Goal: Communication & Community: Answer question/provide support

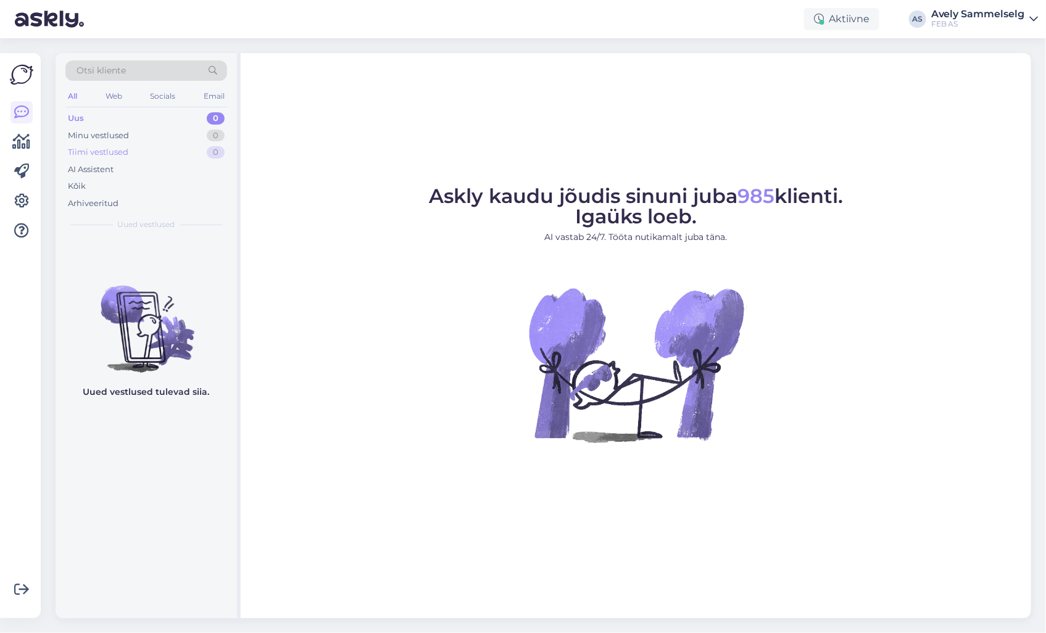
click at [108, 149] on div "Tiimi vestlused" at bounding box center [98, 152] width 60 height 12
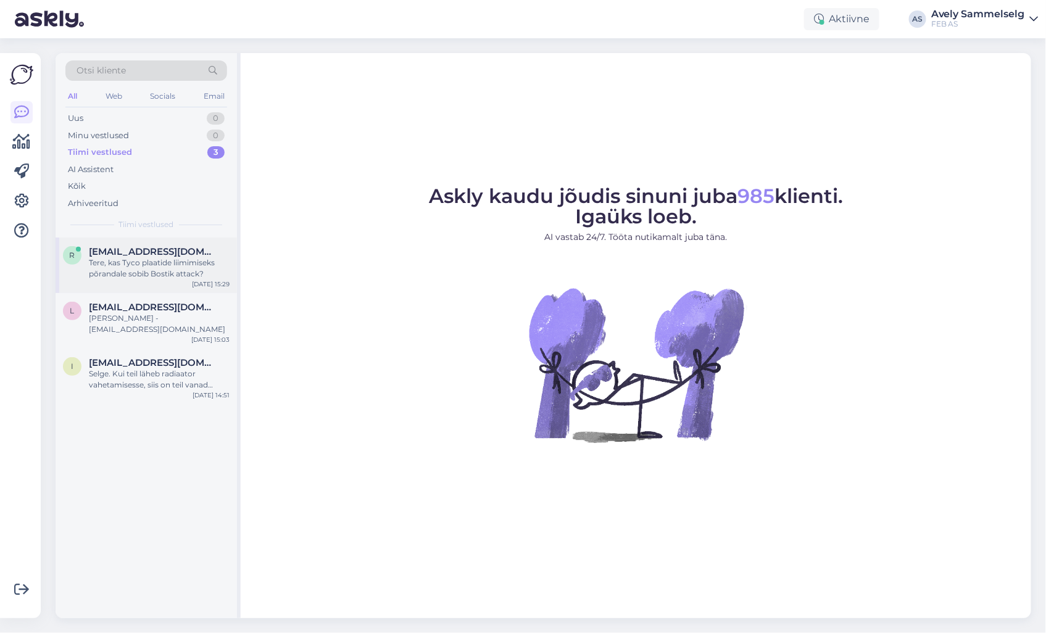
click at [125, 264] on div "Tere, kas Tyco plaatide liimimiseks põrandale sobib Bostik attack?" at bounding box center [159, 268] width 141 height 22
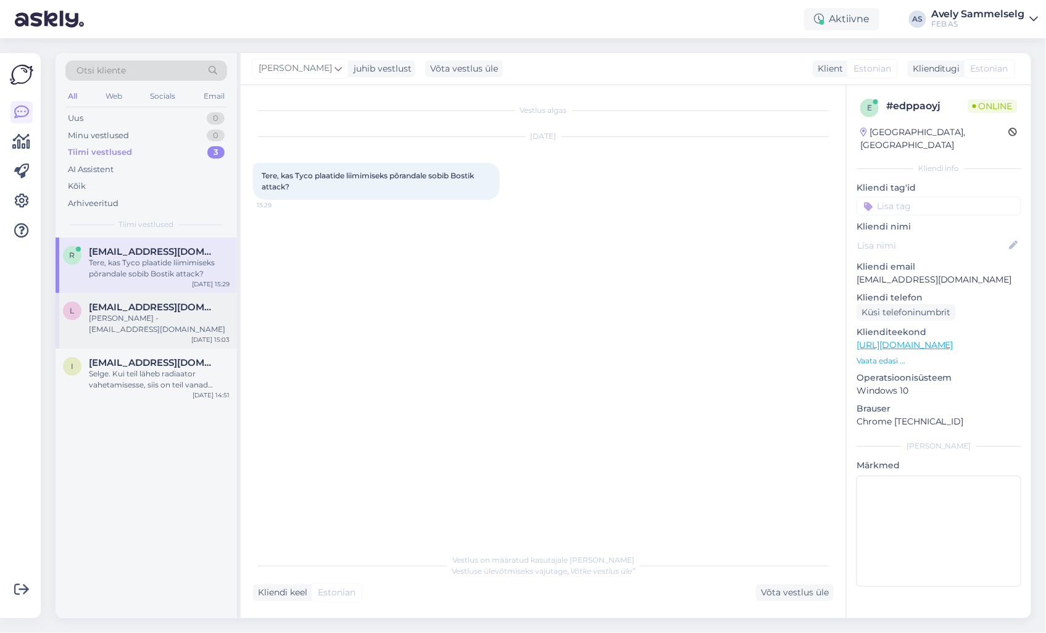
click at [157, 316] on div "[PERSON_NAME] - [EMAIL_ADDRESS][DOMAIN_NAME]" at bounding box center [159, 324] width 141 height 22
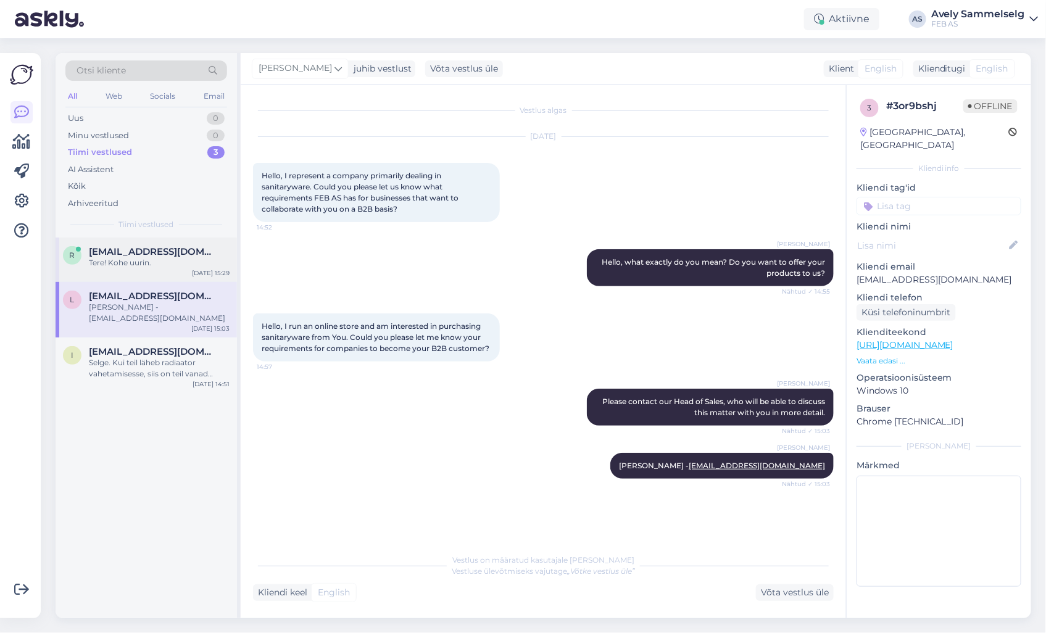
click at [136, 257] on div "Tere! Kohe uurin." at bounding box center [159, 262] width 141 height 11
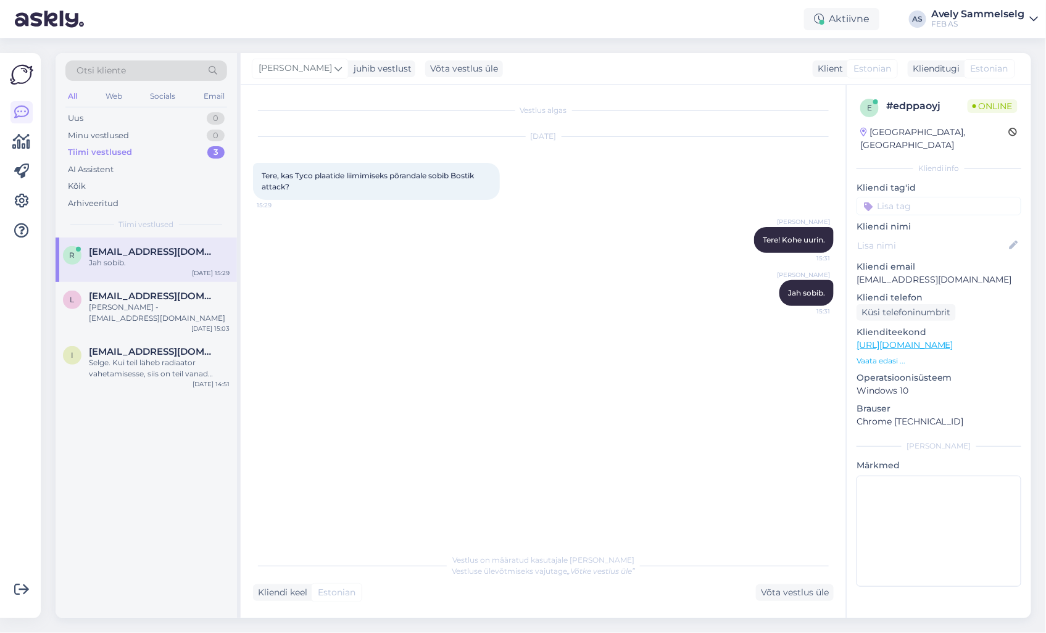
click at [945, 339] on link "[URL][DOMAIN_NAME]" at bounding box center [905, 344] width 97 height 11
click at [885, 355] on p "Vaata edasi ..." at bounding box center [939, 360] width 165 height 11
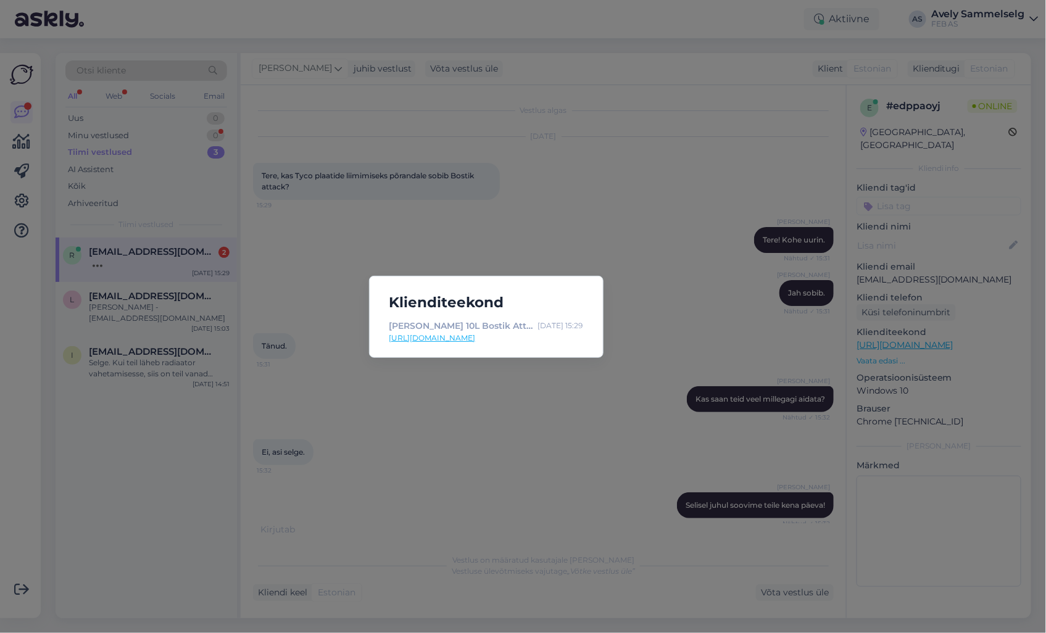
click at [602, 210] on div "Klienditeekond Liim soojusplaadile 10L Bostik Attack [DATE] 15:29 [URL][DOMAIN_…" at bounding box center [523, 316] width 1046 height 633
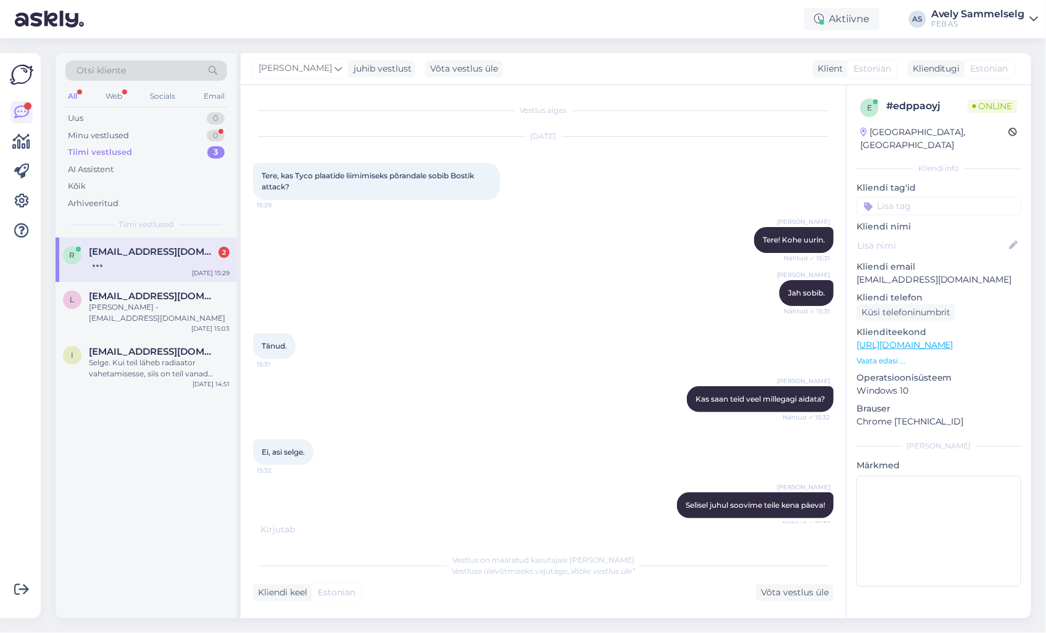
scroll to position [48, 0]
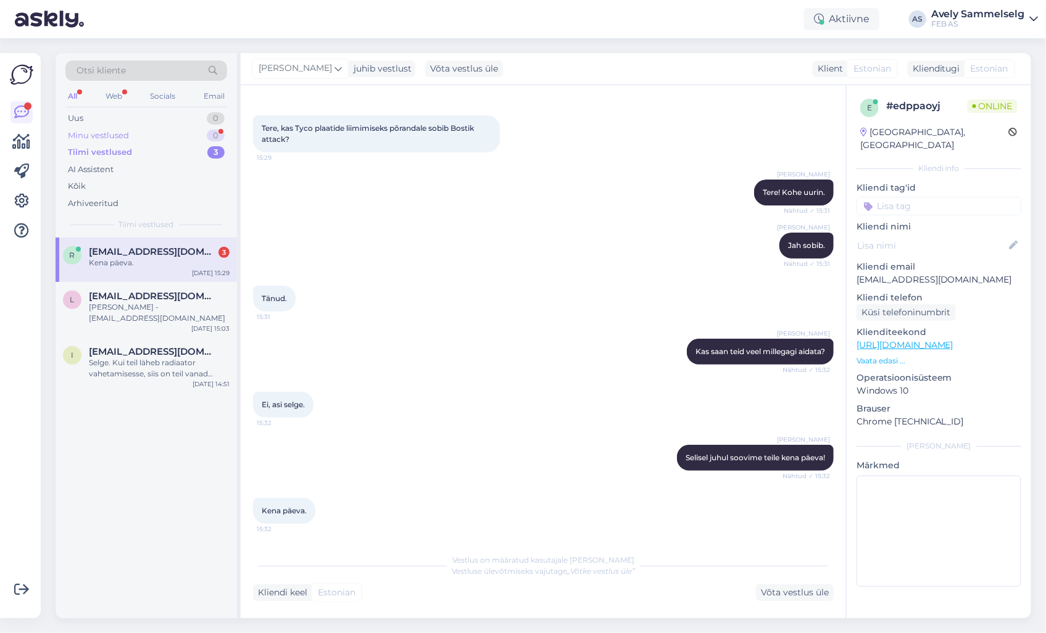
drag, startPoint x: 169, startPoint y: 137, endPoint x: 163, endPoint y: 141, distance: 7.2
click at [169, 137] on div "Minu vestlused 0" at bounding box center [146, 135] width 162 height 17
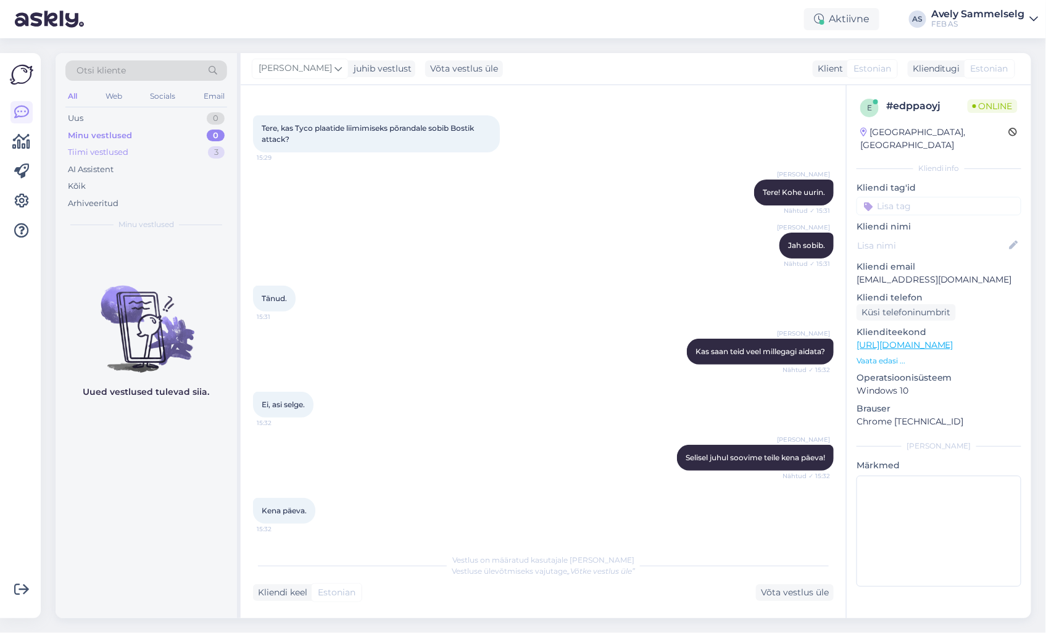
click at [157, 152] on div "Tiimi vestlused 3" at bounding box center [146, 152] width 162 height 17
